Goal: Information Seeking & Learning: Check status

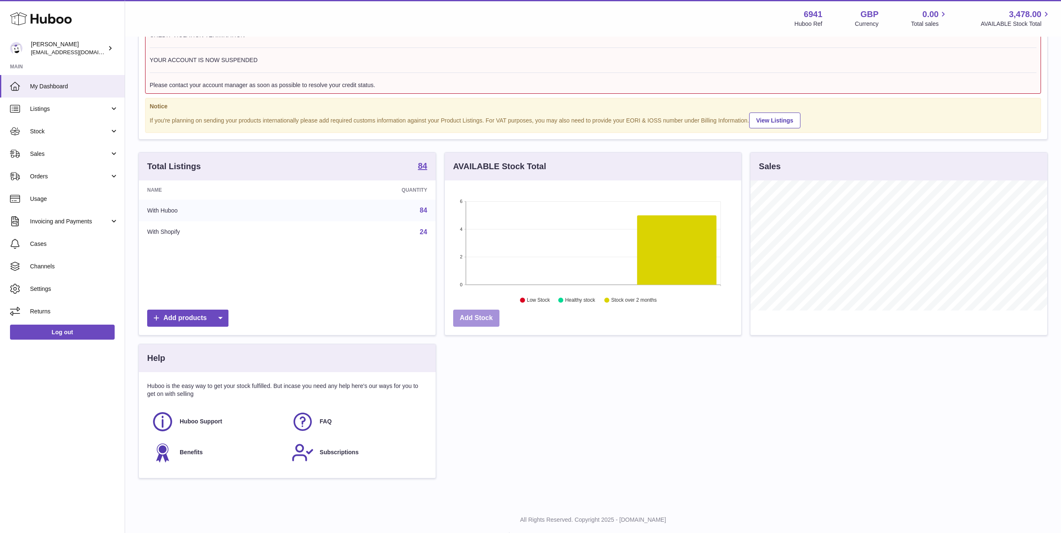
scroll to position [63, 0]
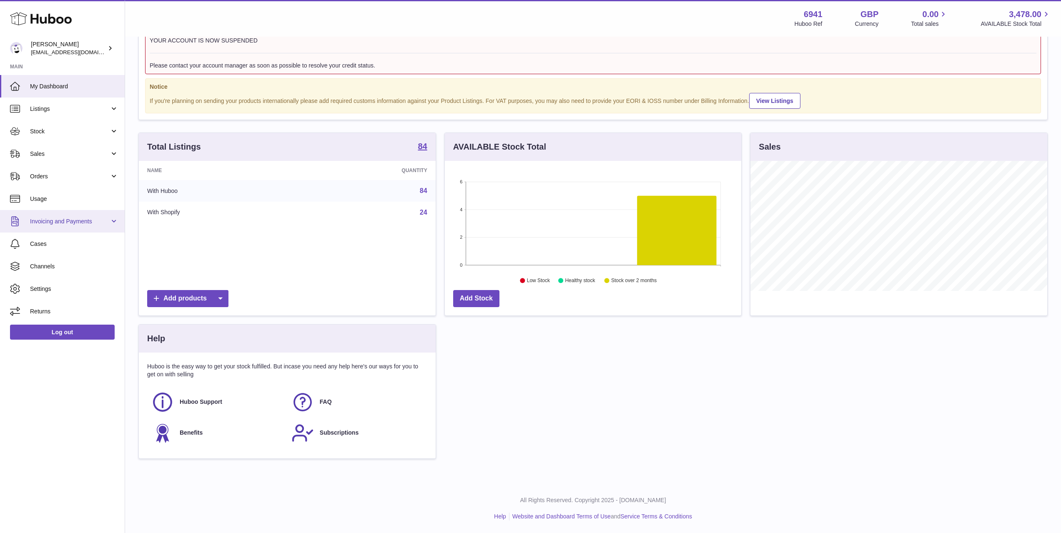
click at [58, 223] on span "Invoicing and Payments" at bounding box center [70, 222] width 80 height 8
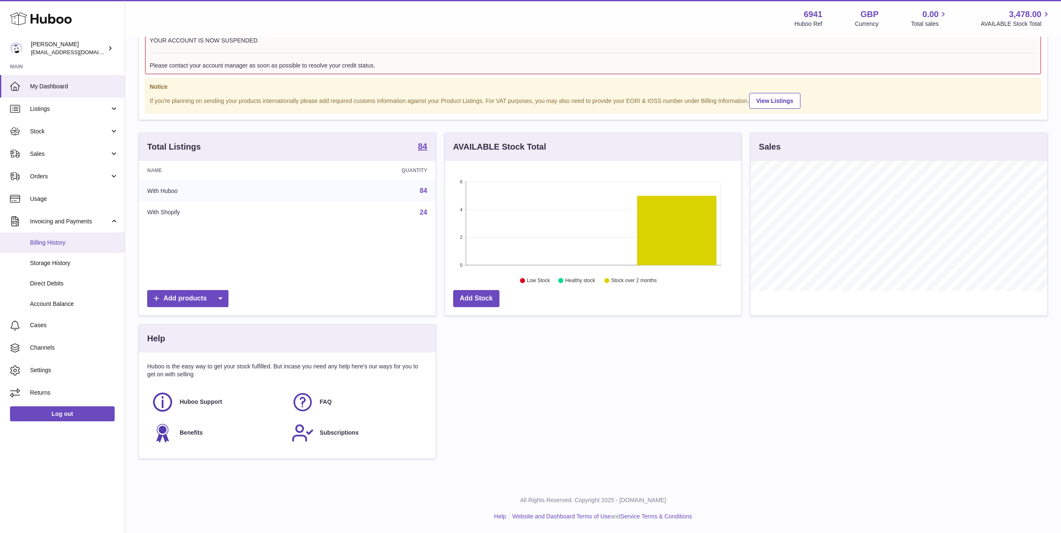
click at [58, 248] on link "Billing History" at bounding box center [62, 243] width 125 height 20
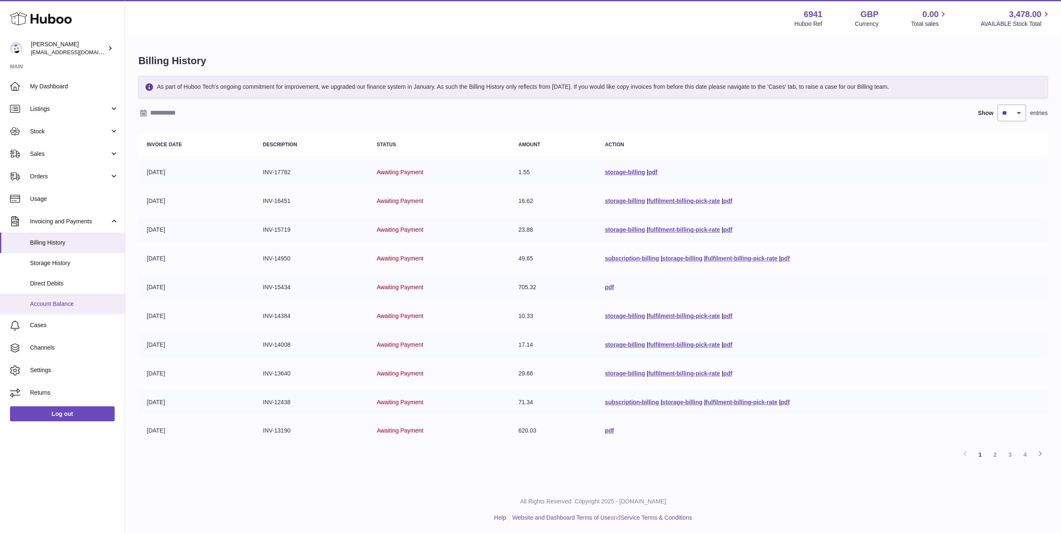
click at [65, 308] on span "Account Balance" at bounding box center [74, 304] width 88 height 8
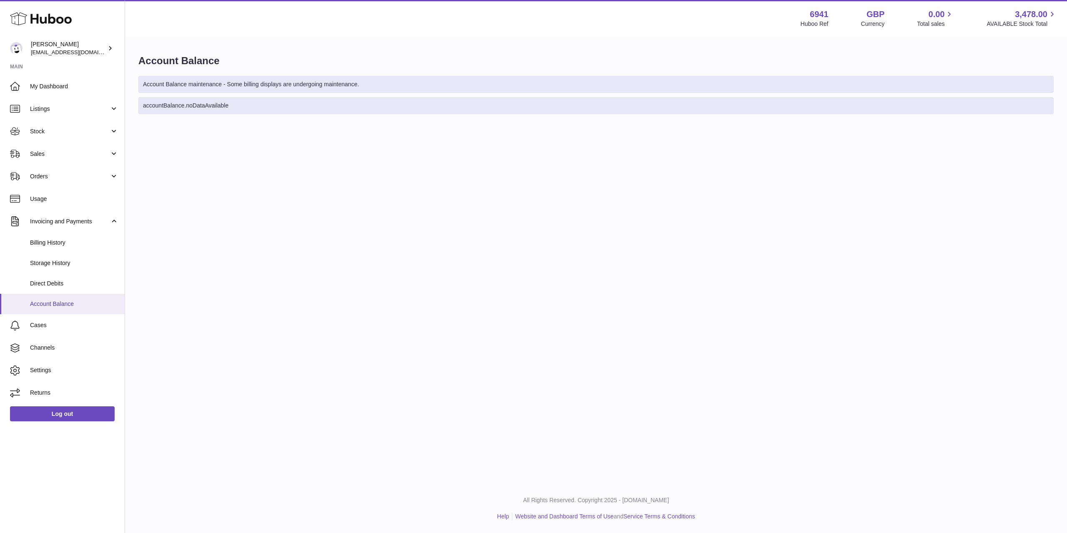
click at [58, 312] on link "Account Balance" at bounding box center [62, 304] width 125 height 20
click at [58, 286] on span "Direct Debits" at bounding box center [74, 284] width 88 height 8
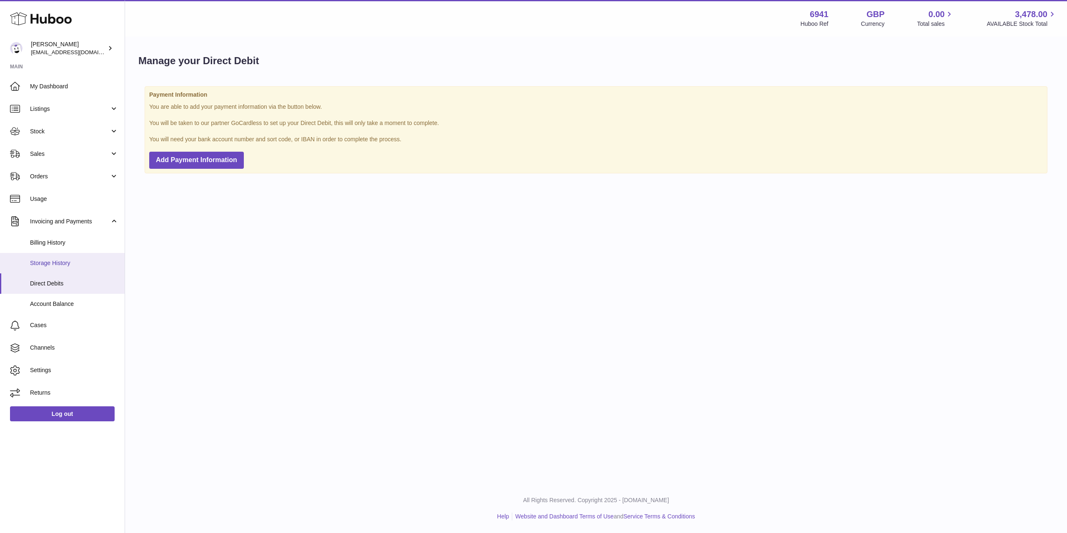
click at [65, 270] on link "Storage History" at bounding box center [62, 263] width 125 height 20
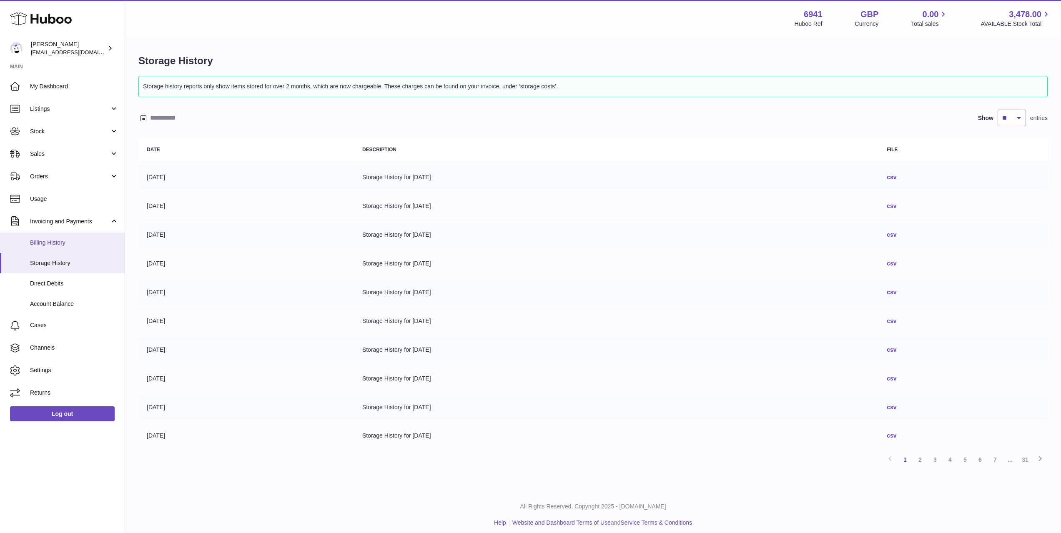
click at [64, 246] on span "Billing History" at bounding box center [74, 243] width 88 height 8
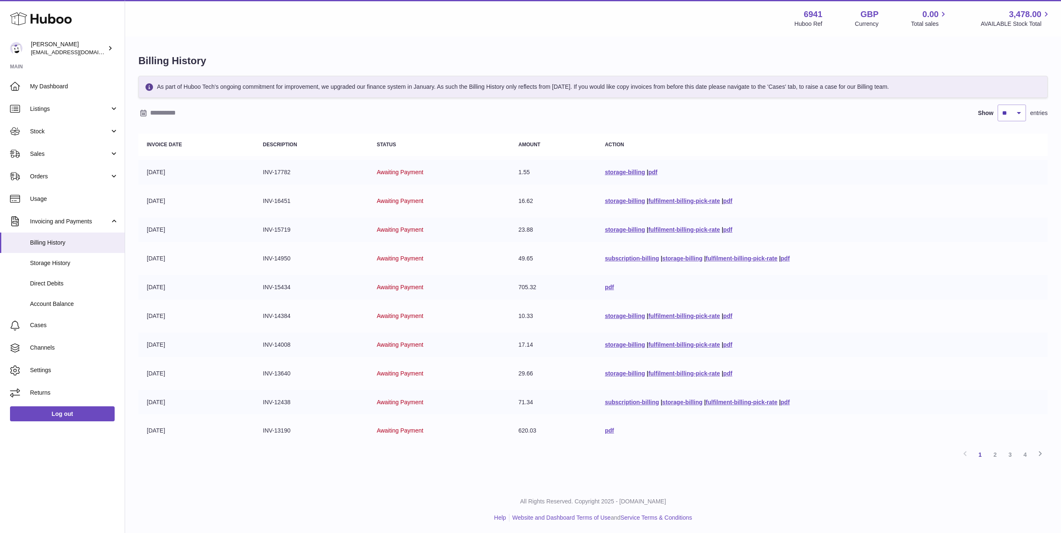
drag, startPoint x: 626, startPoint y: 291, endPoint x: 141, endPoint y: 30, distance: 551.4
click at [141, 31] on div "Menu Huboo 6941 Huboo Ref GBP Currency 0.00 Total sales 3,478.00 AVAILABLE Stoc…" at bounding box center [593, 242] width 936 height 485
click at [136, 33] on div "Menu Huboo 6941 Huboo Ref GBP Currency 0.00 Total sales 3,478.00 AVAILABLE Stoc…" at bounding box center [593, 18] width 936 height 37
drag, startPoint x: 144, startPoint y: 38, endPoint x: 809, endPoint y: 324, distance: 724.1
click at [809, 324] on div "Billing History As part of Huboo Tech's ongoing commitment for improvement, we …" at bounding box center [593, 262] width 936 height 448
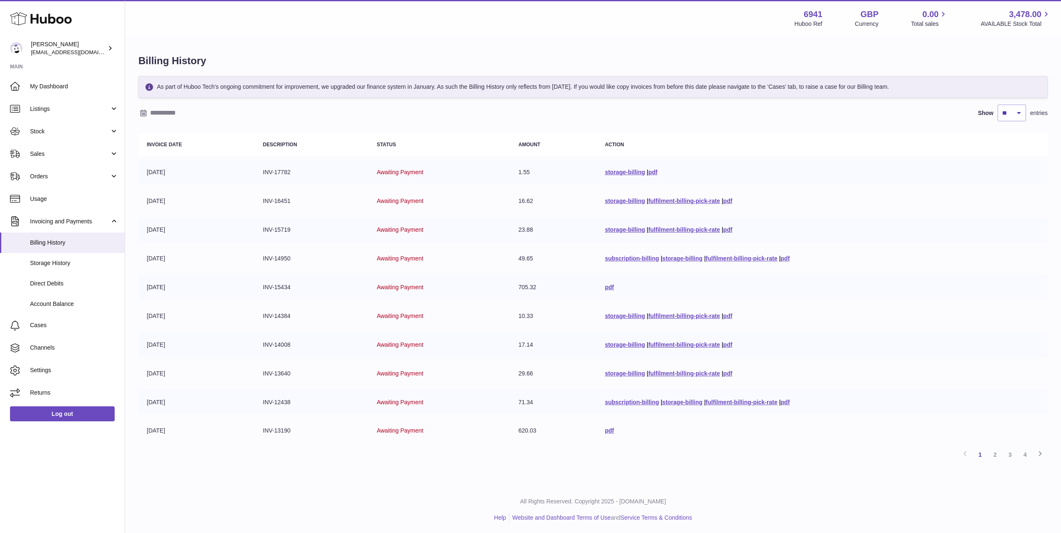
click at [812, 339] on td "storage-billing | fulfilment-billing-pick-rate | pdf" at bounding box center [822, 345] width 451 height 25
drag, startPoint x: 662, startPoint y: 170, endPoint x: 139, endPoint y: 51, distance: 536.3
click at [139, 51] on div "Billing History As part of Huboo Tech's ongoing commitment for improvement, we …" at bounding box center [593, 262] width 936 height 448
click at [136, 60] on div "Billing History As part of Huboo Tech's ongoing commitment for improvement, we …" at bounding box center [593, 262] width 936 height 448
click at [138, 62] on div "Billing History As part of Huboo Tech's ongoing commitment for improvement, we …" at bounding box center [593, 262] width 936 height 448
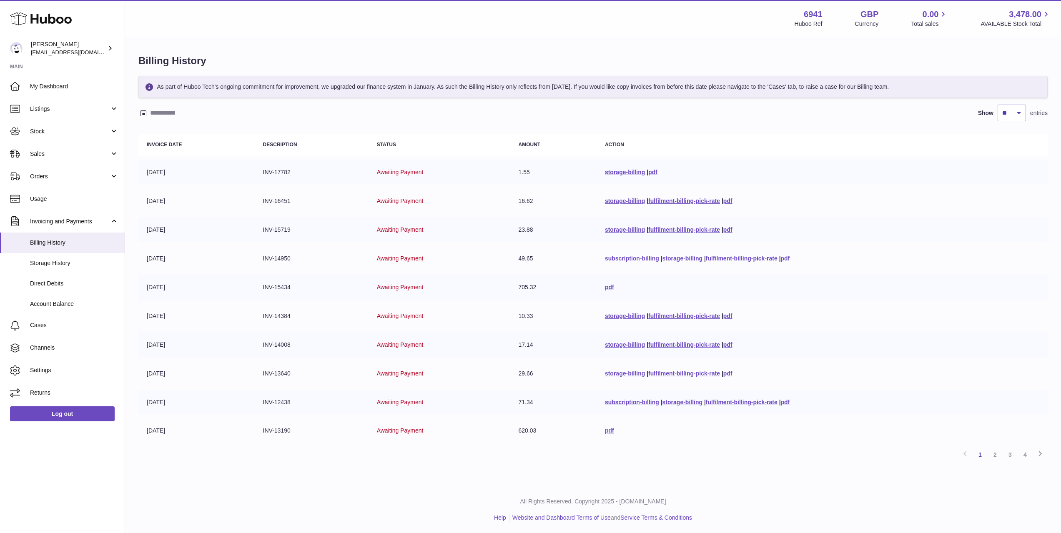
drag, startPoint x: 138, startPoint y: 56, endPoint x: 740, endPoint y: 201, distance: 619.8
click at [740, 201] on div "Billing History As part of Huboo Tech's ongoing commitment for improvement, we …" at bounding box center [593, 262] width 936 height 448
click at [745, 203] on td "storage-billing | fulfilment-billing-pick-rate | pdf" at bounding box center [822, 201] width 451 height 25
drag, startPoint x: 754, startPoint y: 207, endPoint x: 132, endPoint y: 59, distance: 639.1
click at [132, 59] on div "Billing History As part of Huboo Tech's ongoing commitment for improvement, we …" at bounding box center [593, 262] width 936 height 448
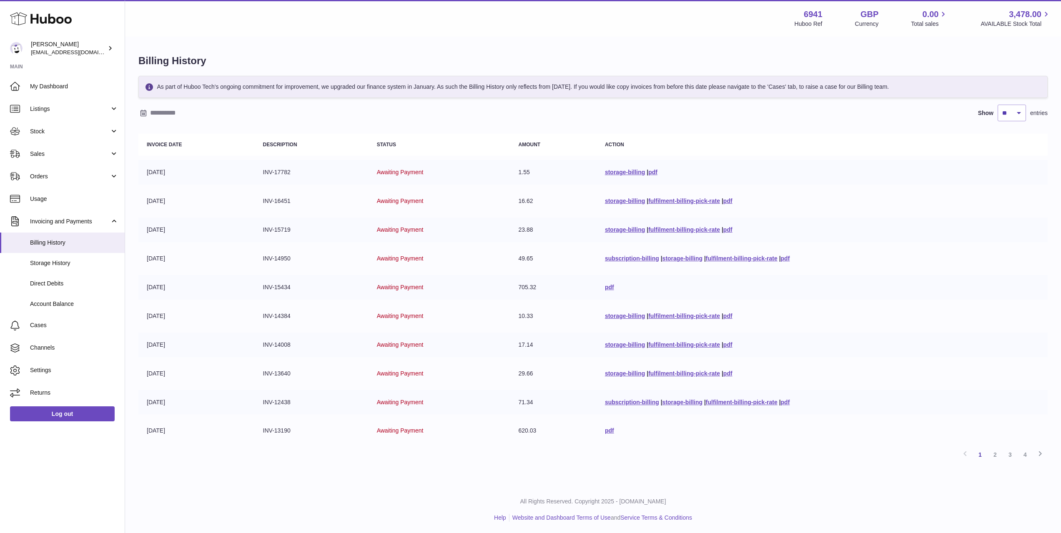
click at [207, 149] on th "Invoice Date" at bounding box center [196, 145] width 116 height 22
drag, startPoint x: 821, startPoint y: 214, endPoint x: 136, endPoint y: 67, distance: 699.8
click at [136, 65] on div "Billing History As part of Huboo Tech's ongoing commitment for improvement, we …" at bounding box center [593, 262] width 936 height 448
click at [220, 176] on td "06-10-2025" at bounding box center [196, 172] width 116 height 25
click at [690, 217] on table "Invoice Date Description Status Amount Action 06-10-2025 INV-17782 Awaiting Pay…" at bounding box center [592, 289] width 909 height 318
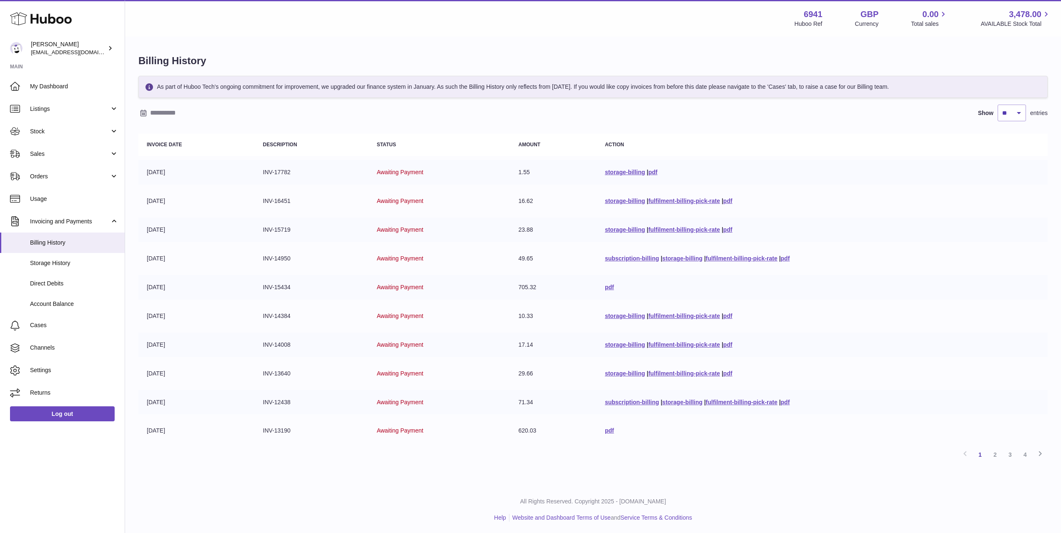
drag, startPoint x: 758, startPoint y: 205, endPoint x: 137, endPoint y: 64, distance: 637.0
click at [137, 64] on div "Billing History As part of Huboo Tech's ongoing commitment for improvement, we …" at bounding box center [593, 262] width 936 height 448
click at [200, 203] on td "22-09-2025" at bounding box center [196, 201] width 116 height 25
click at [609, 201] on link "storage-billing" at bounding box center [625, 201] width 40 height 7
click at [605, 286] on link "pdf" at bounding box center [609, 287] width 9 height 7
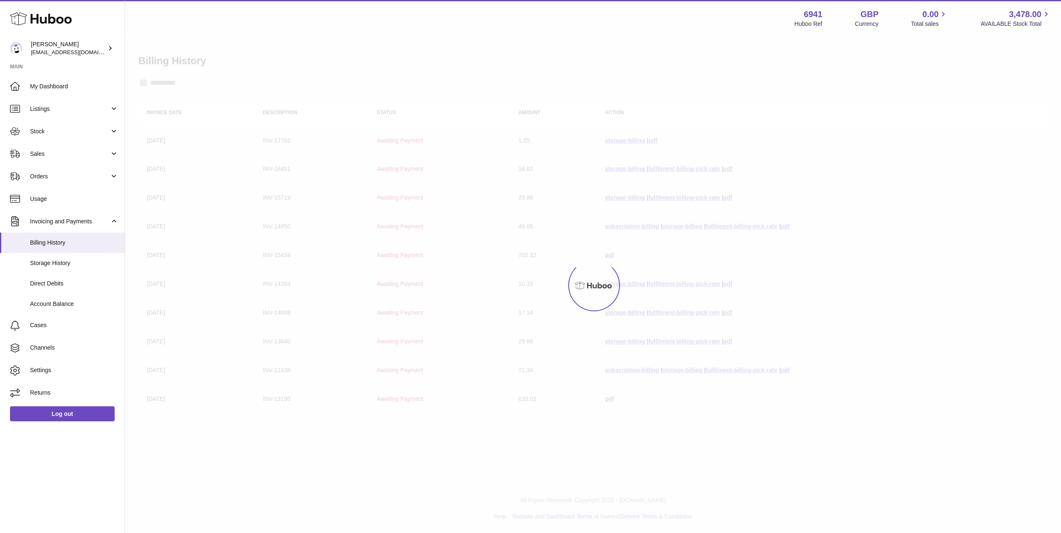
drag, startPoint x: 347, startPoint y: 253, endPoint x: 339, endPoint y: 253, distance: 8.4
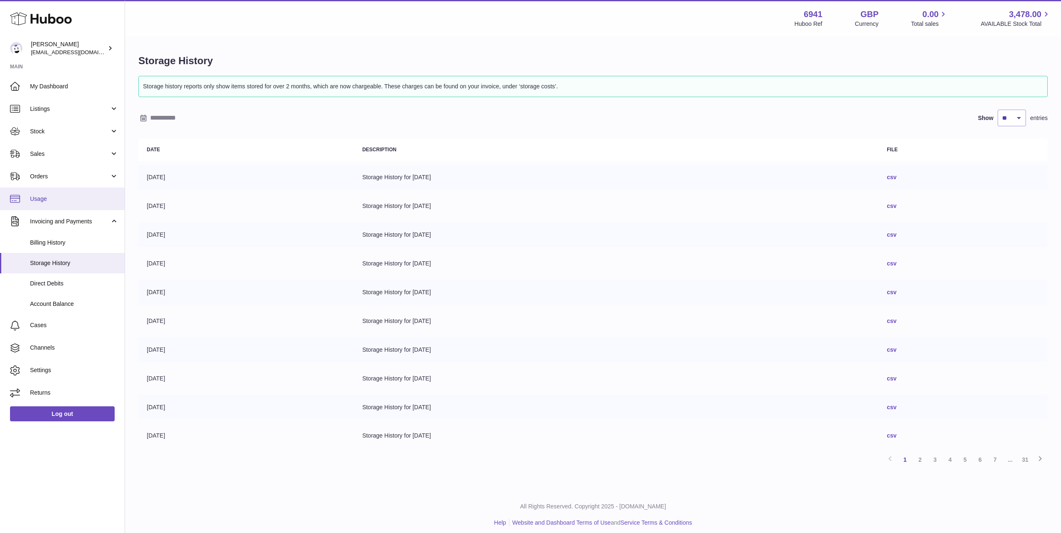
click at [54, 196] on span "Usage" at bounding box center [74, 199] width 88 height 8
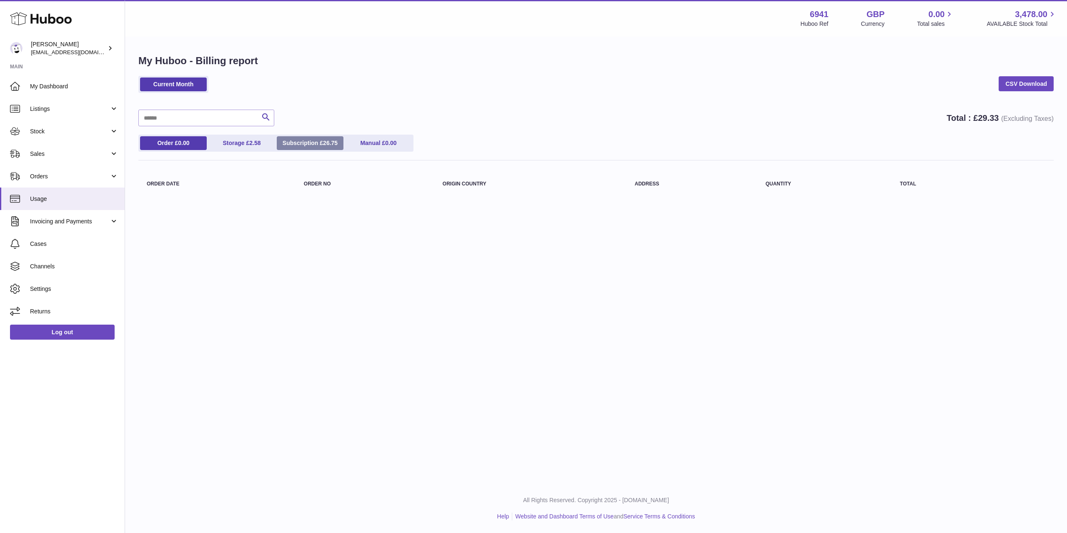
click at [301, 145] on link "Subscription £ 26.75" at bounding box center [310, 143] width 67 height 14
click at [178, 143] on link "Order £ 0.00" at bounding box center [173, 143] width 67 height 14
click at [246, 140] on link "Storage £ 2.58" at bounding box center [241, 143] width 67 height 14
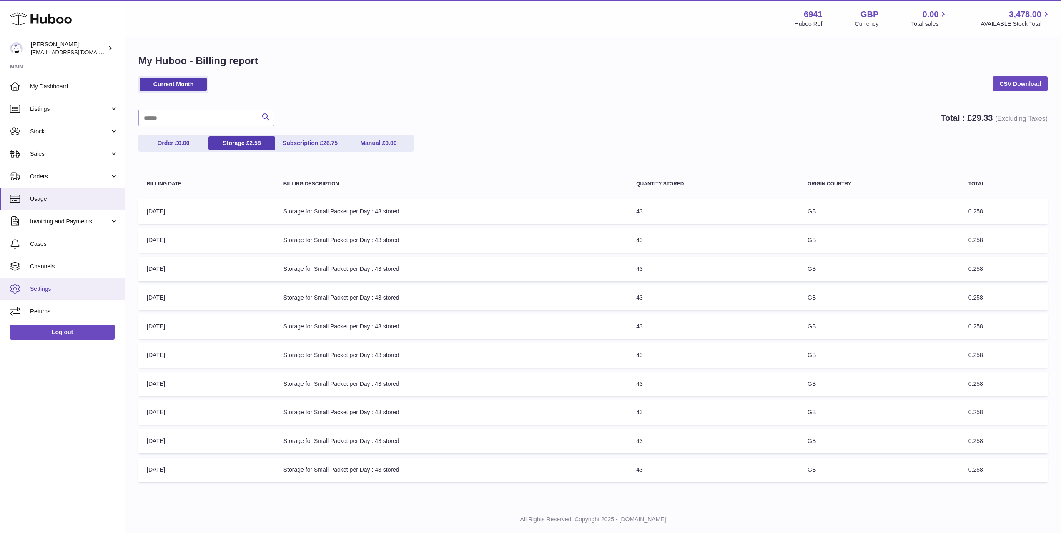
click at [49, 289] on span "Settings" at bounding box center [74, 289] width 88 height 8
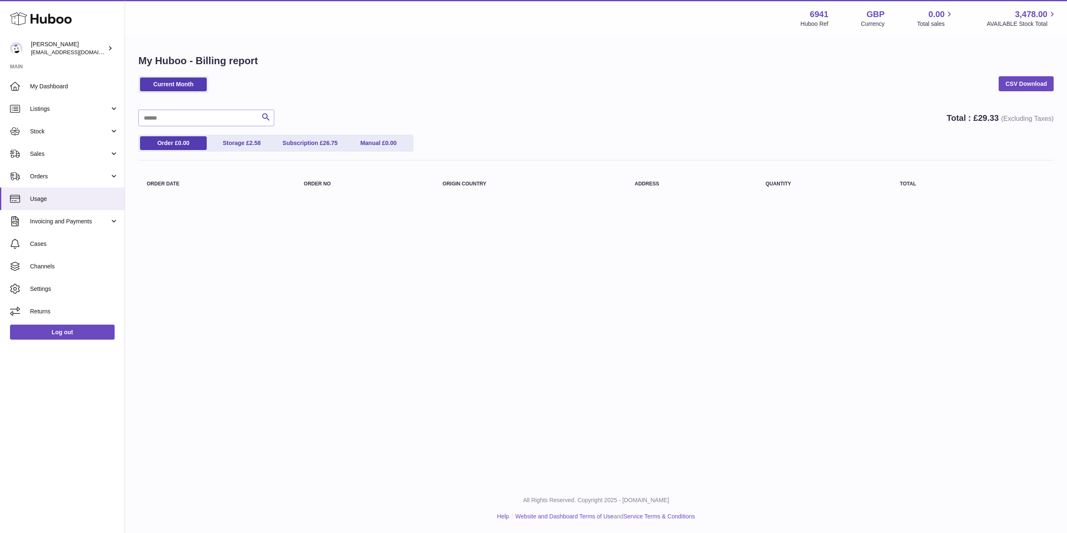
click at [38, 17] on use at bounding box center [41, 19] width 62 height 13
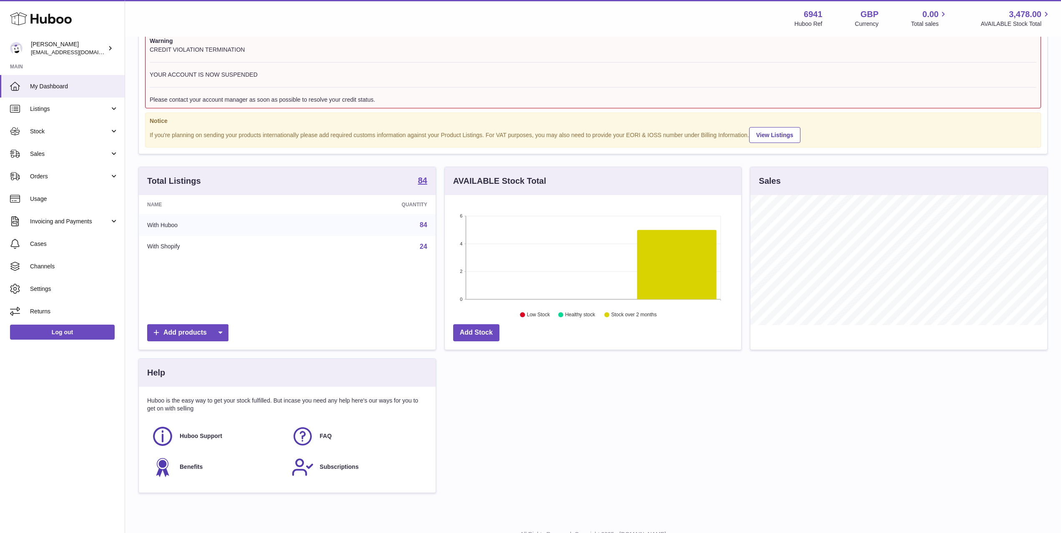
scroll to position [63, 0]
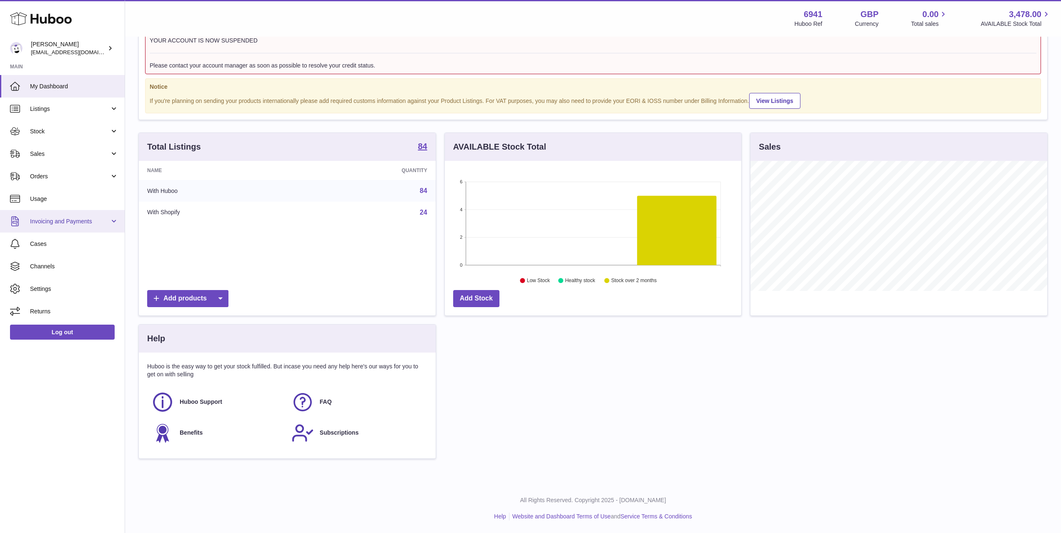
click at [72, 224] on span "Invoicing and Payments" at bounding box center [70, 222] width 80 height 8
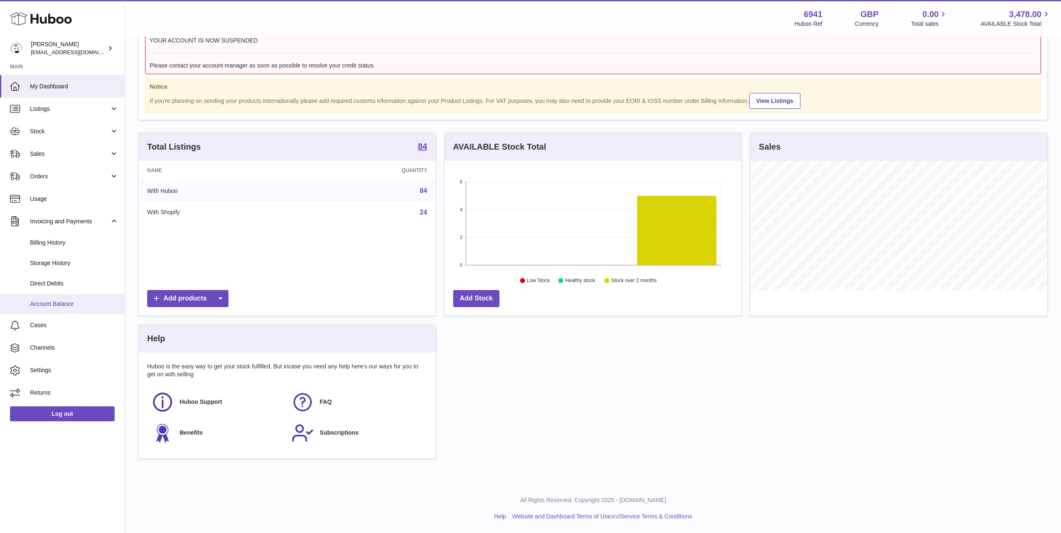
click at [69, 304] on span "Account Balance" at bounding box center [74, 304] width 88 height 8
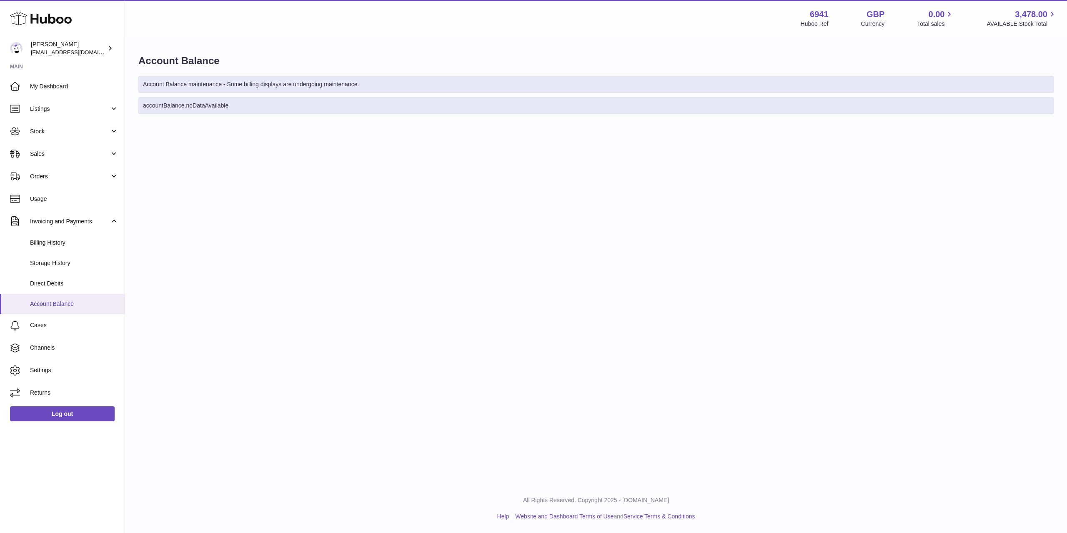
click at [67, 310] on link "Account Balance" at bounding box center [62, 304] width 125 height 20
click at [44, 150] on span "Sales" at bounding box center [70, 154] width 80 height 8
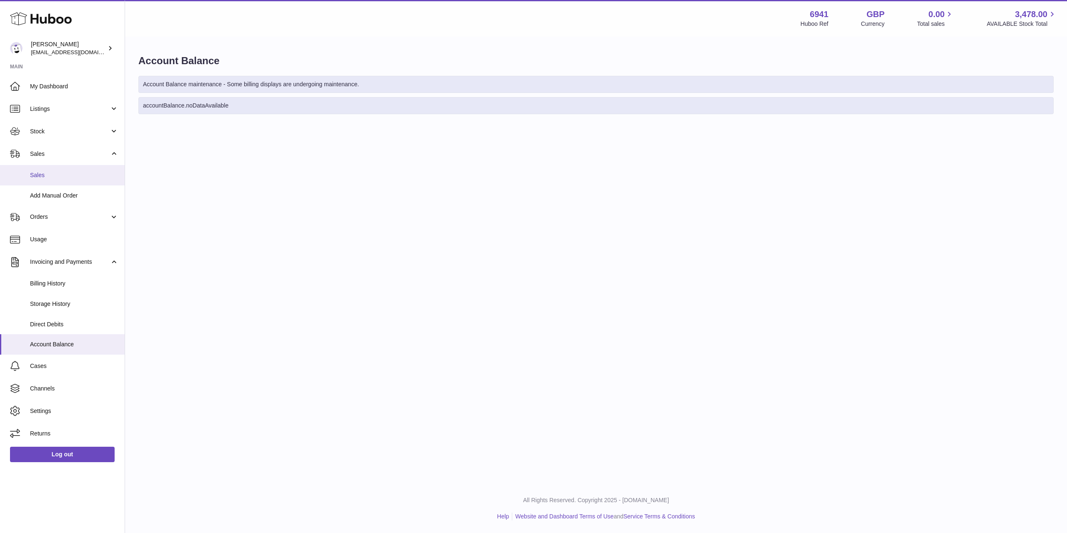
click at [44, 173] on span "Sales" at bounding box center [74, 175] width 88 height 8
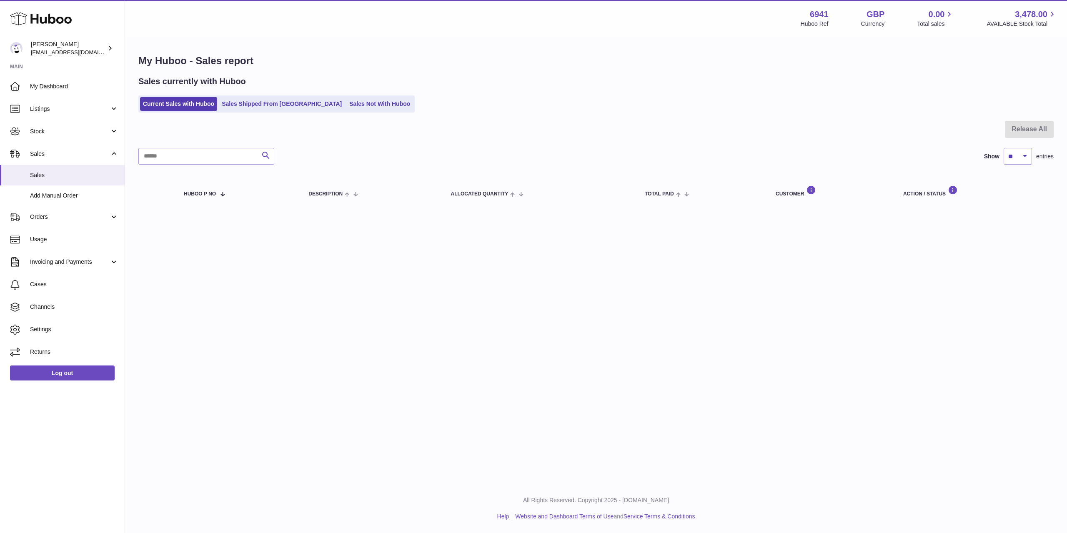
click at [269, 158] on icon "submit" at bounding box center [266, 156] width 10 height 10
click at [236, 157] on input "text" at bounding box center [206, 156] width 136 height 17
click at [314, 147] on div "Release All Search Show ** ** ** *** entries Huboo P no Description ALLOCATED Q…" at bounding box center [596, 165] width 916 height 88
click at [1026, 151] on select "** ** ** ***" at bounding box center [1018, 156] width 28 height 17
click at [695, 395] on div "Menu Huboo 6941 Huboo Ref GBP Currency 0.00 Total sales 3,478.00 AVAILABLE Stoc…" at bounding box center [596, 242] width 942 height 484
